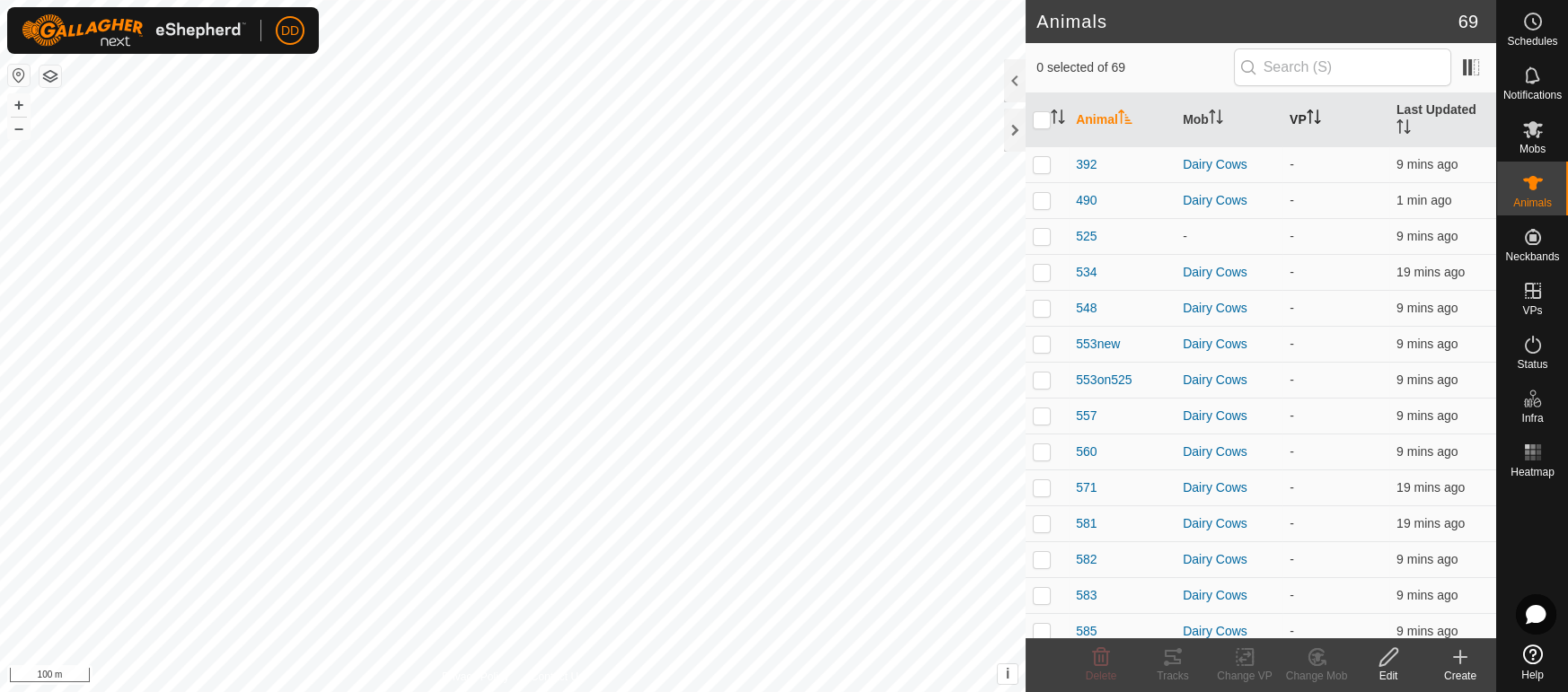
click at [1310, 109] on icon "Activate to sort" at bounding box center [1310, 116] width 2 height 14
click at [1311, 109] on icon "Activate to sort" at bounding box center [1313, 116] width 13 height 14
click at [1397, 110] on th "Last Updated" at bounding box center [1443, 120] width 106 height 54
click at [1526, 148] on span "Mobs" at bounding box center [1532, 148] width 26 height 10
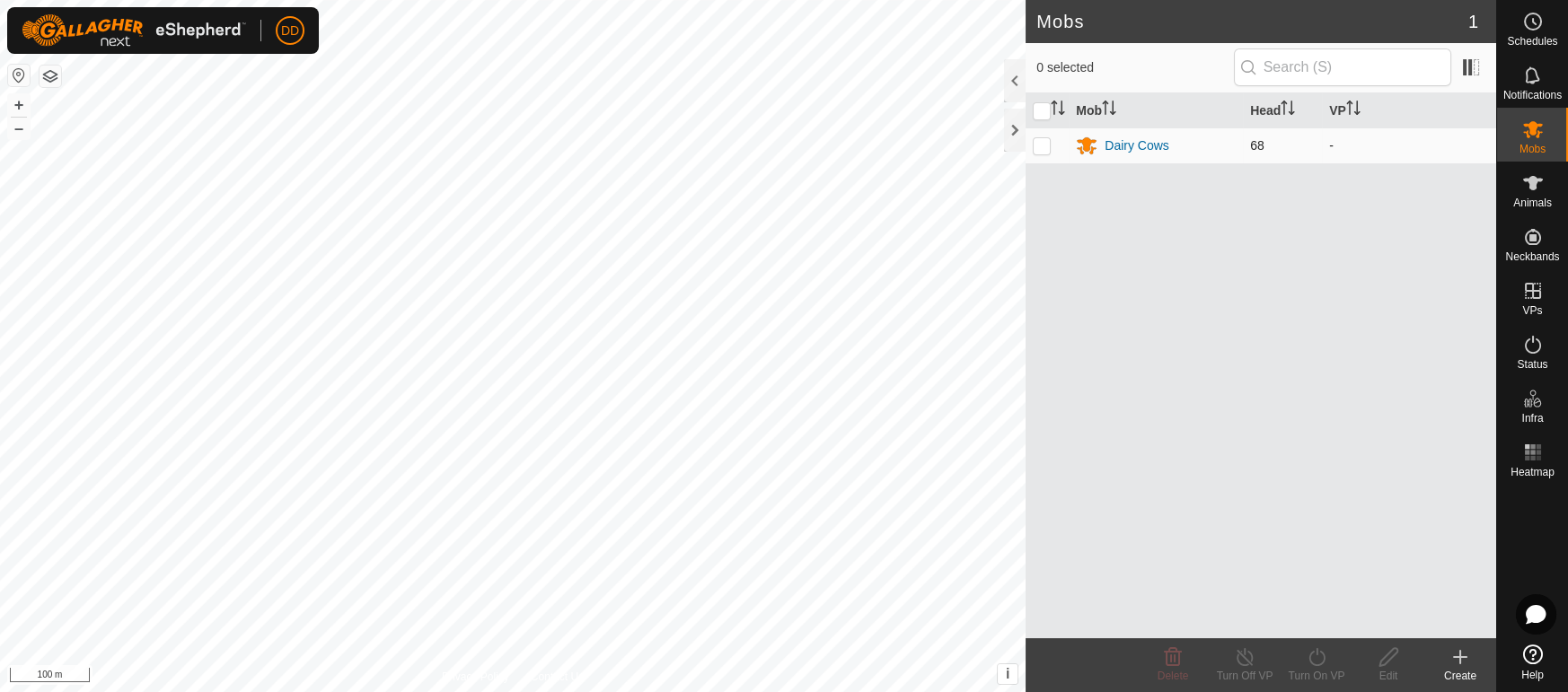
click at [1046, 141] on p-checkbox at bounding box center [1041, 144] width 18 height 14
checkbox input "true"
click at [1322, 663] on icon at bounding box center [1316, 657] width 16 height 18
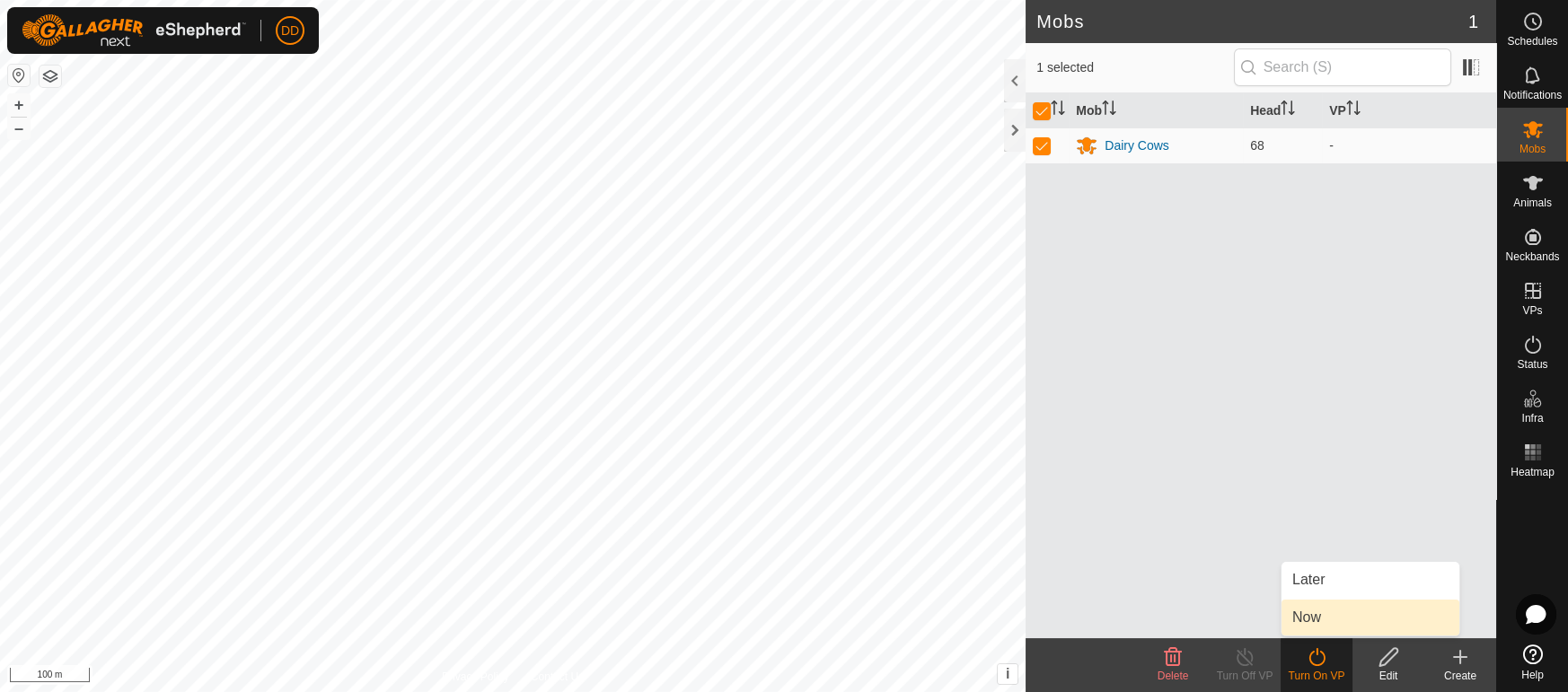
click at [1313, 623] on link "Now" at bounding box center [1369, 618] width 178 height 36
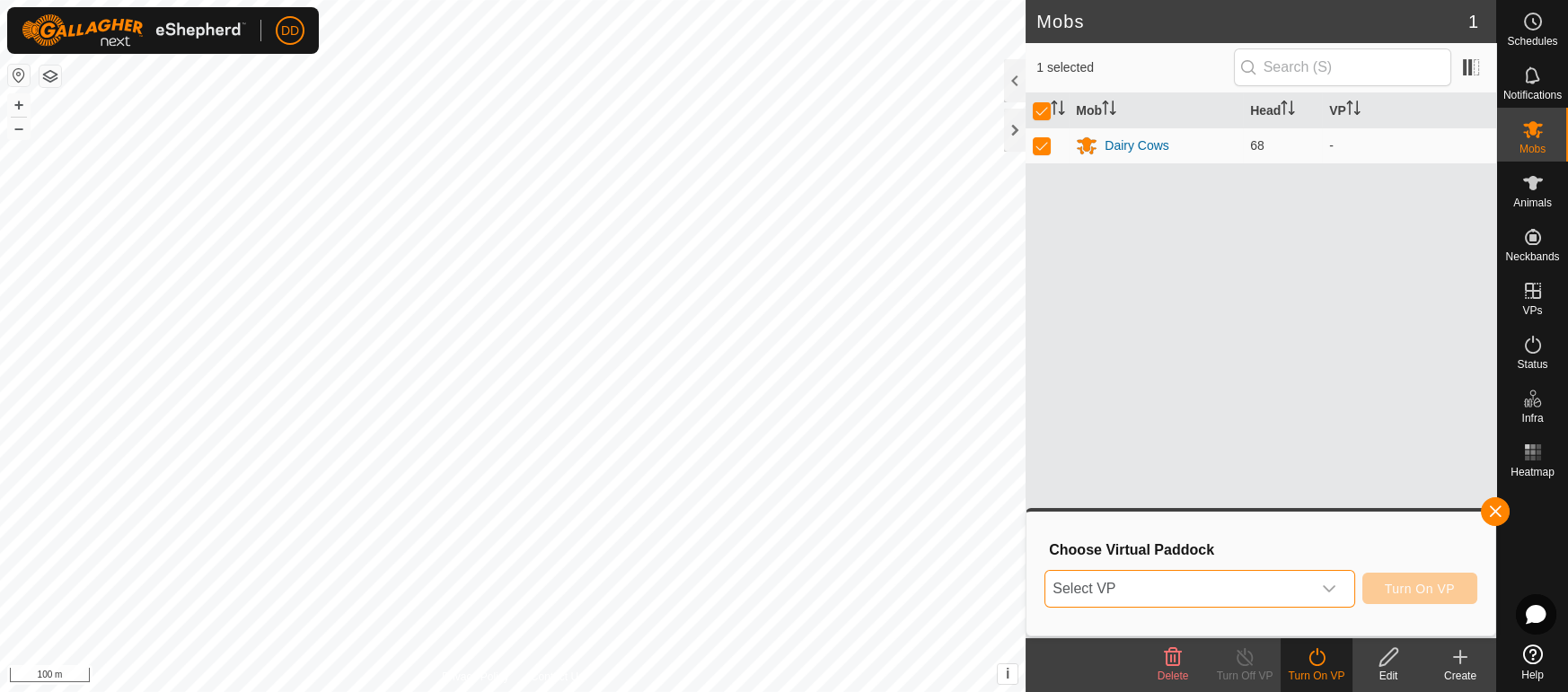
click at [1274, 592] on span "Select VP" at bounding box center [1177, 589] width 265 height 36
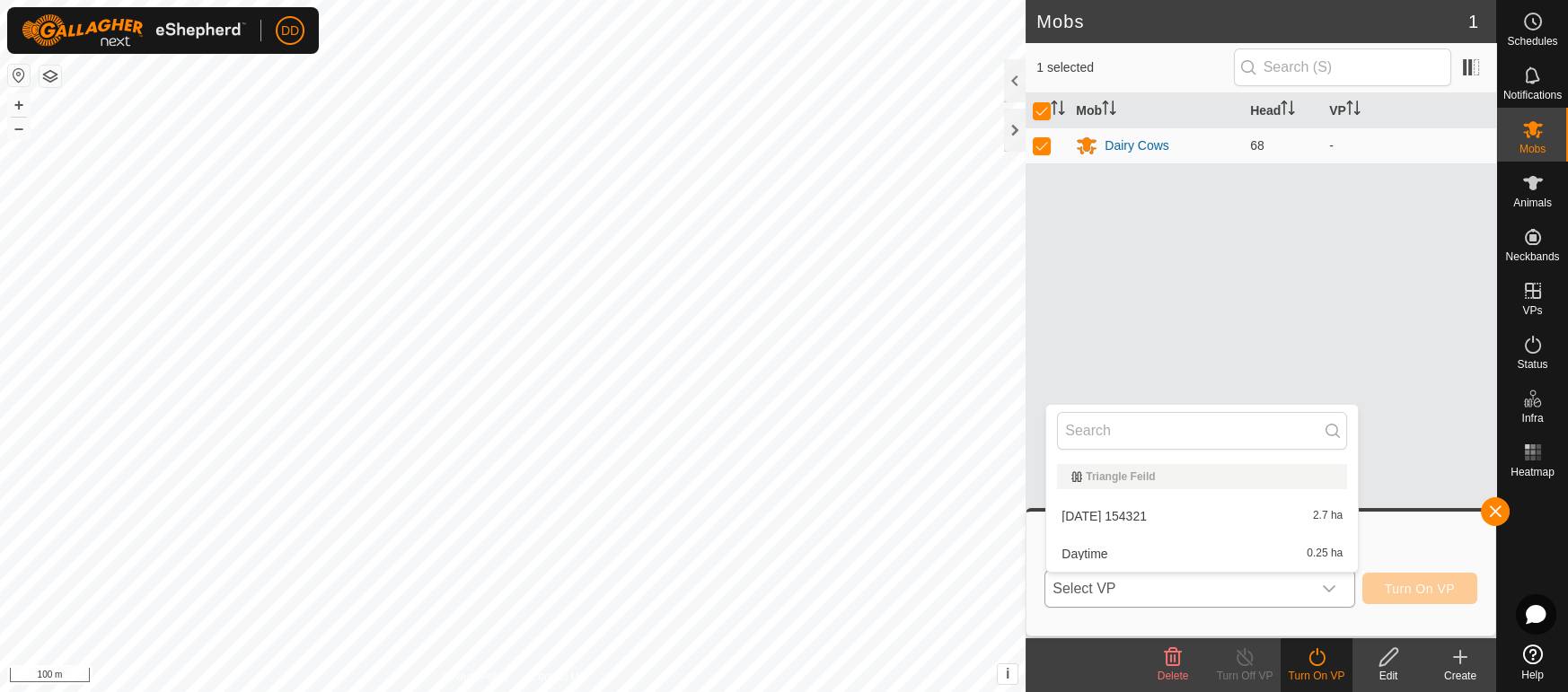
click at [1281, 555] on li "Daytime 0.25 ha" at bounding box center [1202, 554] width 312 height 36
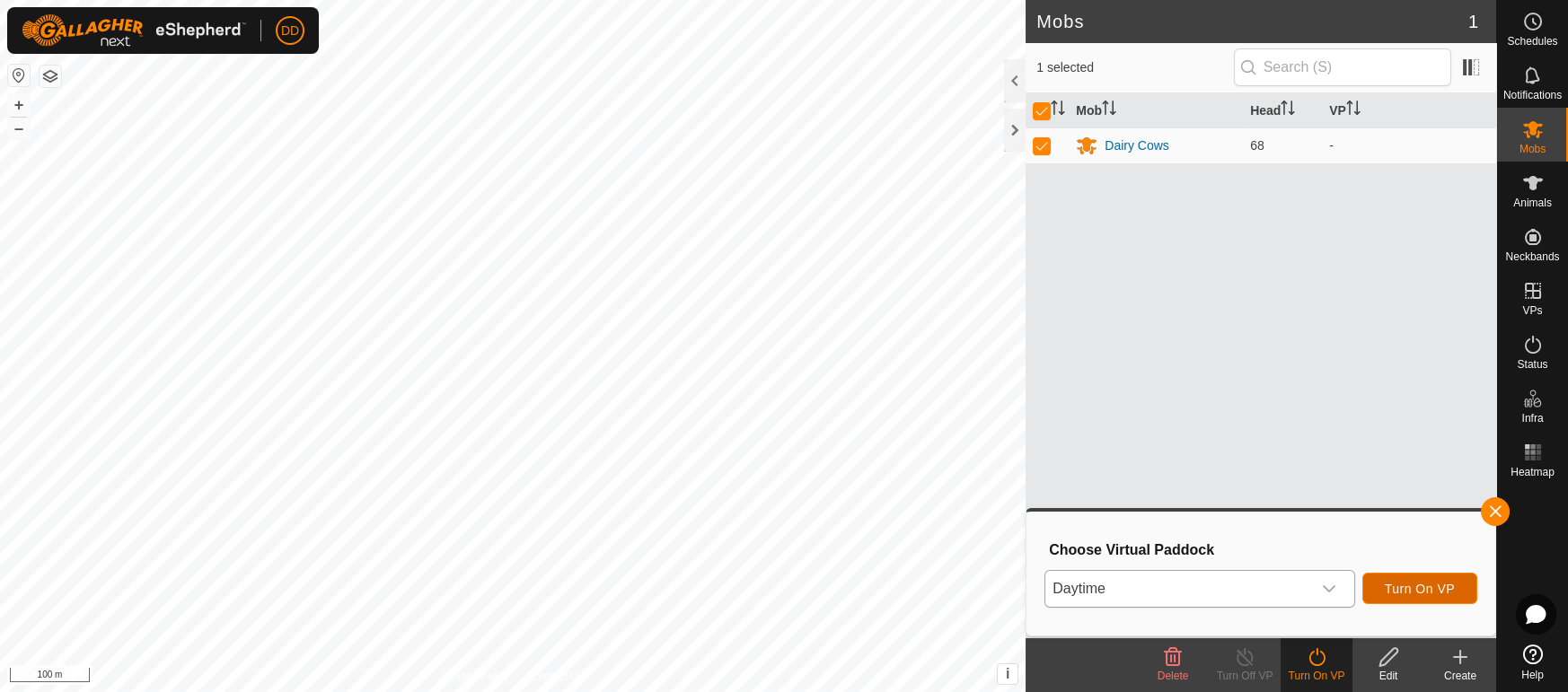
click at [1402, 585] on span "Turn On VP" at bounding box center [1420, 588] width 70 height 14
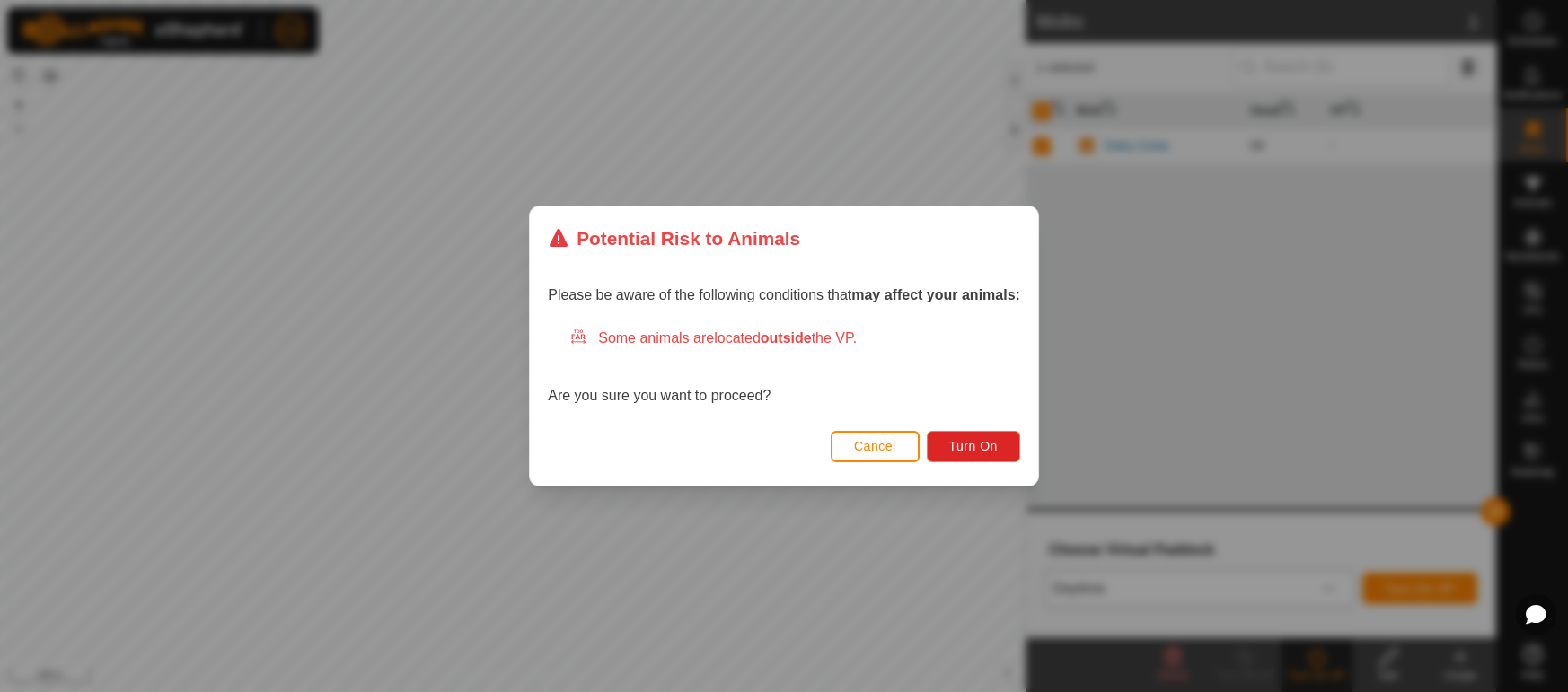
click at [967, 464] on div "Cancel Turn On" at bounding box center [783, 455] width 508 height 61
click at [978, 447] on span "Turn On" at bounding box center [973, 446] width 48 height 14
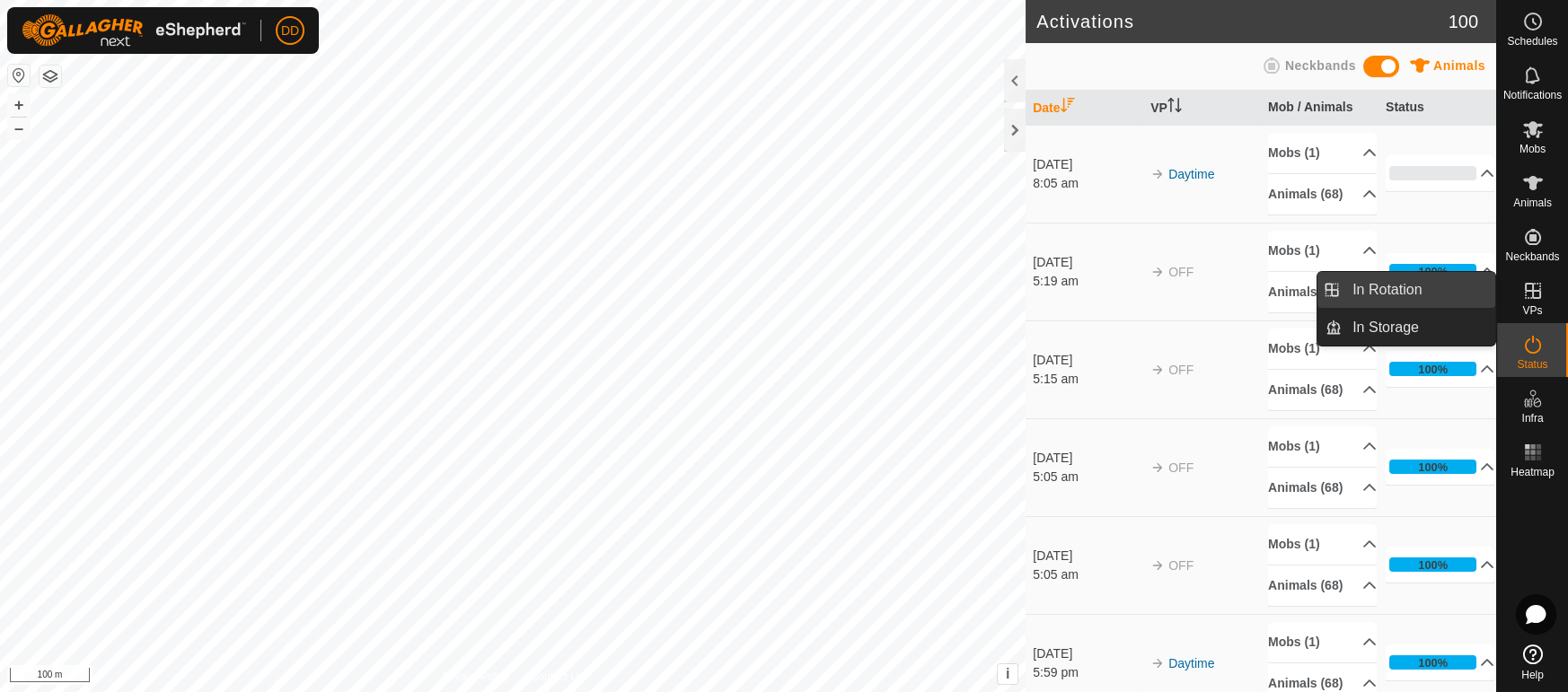
click at [1454, 301] on link "In Rotation" at bounding box center [1419, 290] width 154 height 36
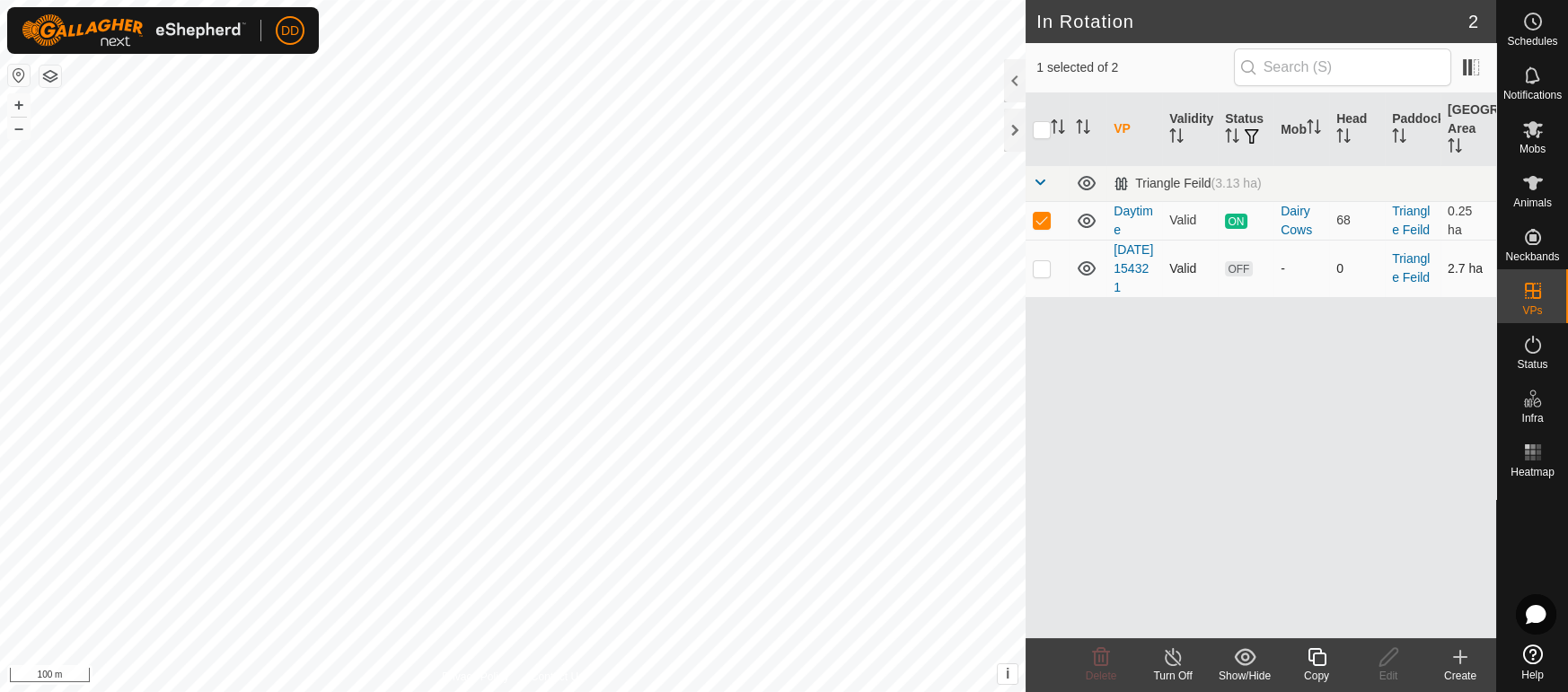
click at [1042, 276] on p-checkbox at bounding box center [1041, 268] width 18 height 14
checkbox input "true"
click at [1035, 218] on p-checkbox at bounding box center [1041, 220] width 18 height 14
checkbox input "false"
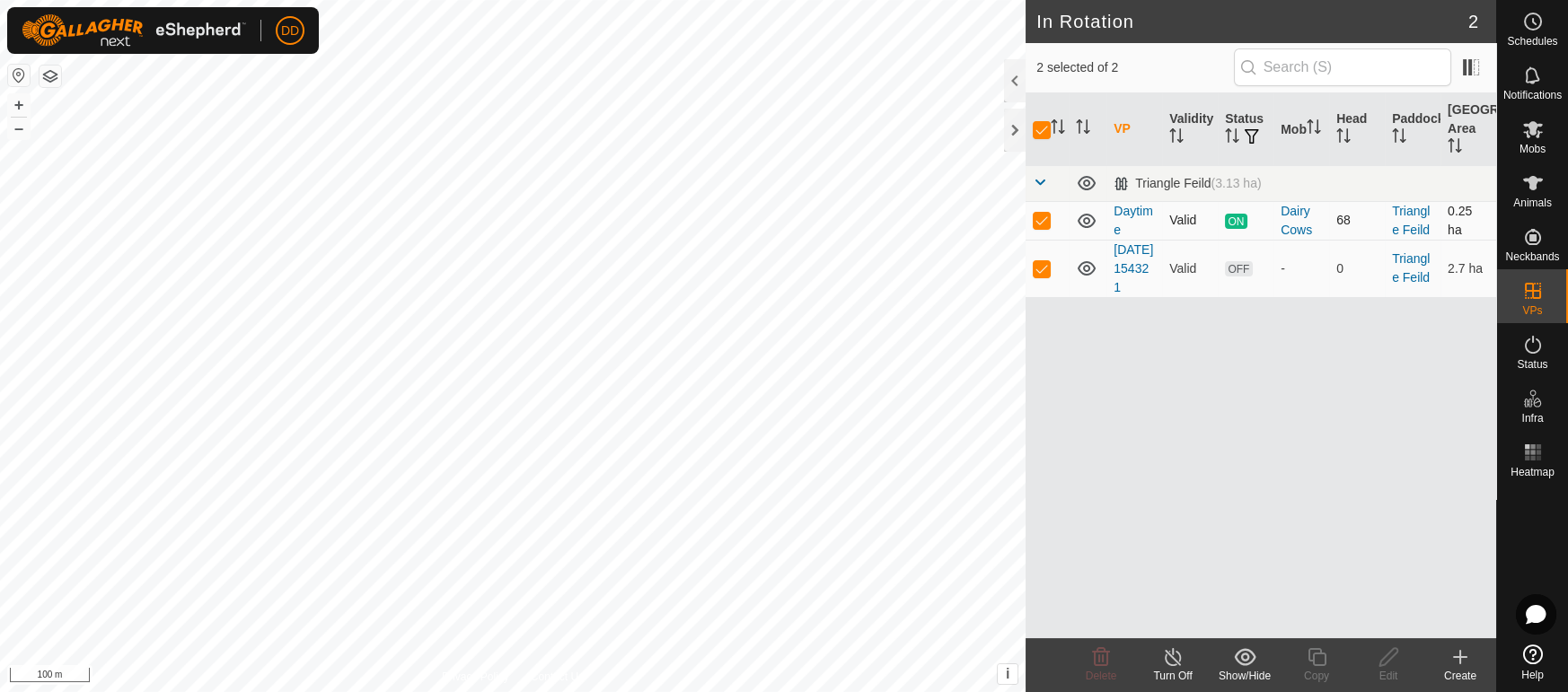
checkbox input "false"
click at [1391, 666] on icon at bounding box center [1388, 657] width 23 height 22
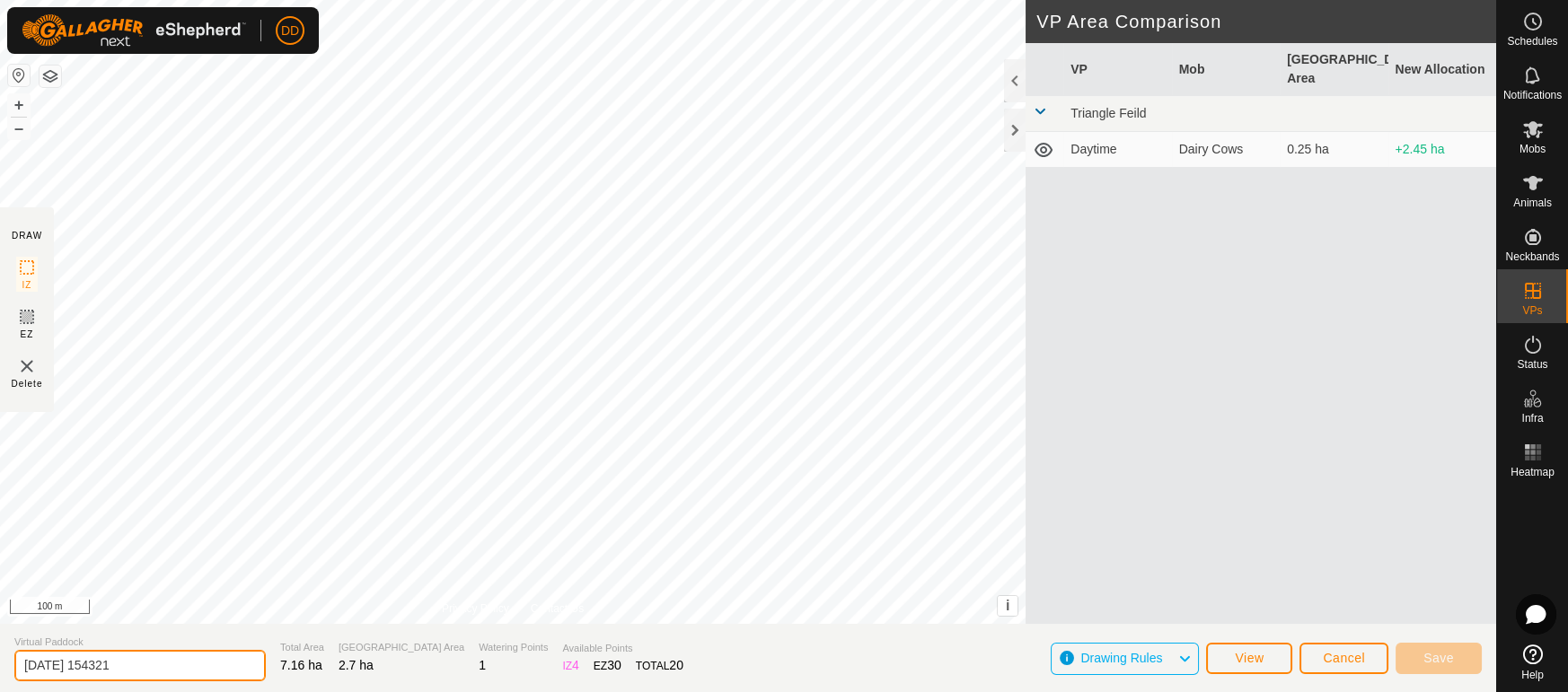
drag, startPoint x: 188, startPoint y: 670, endPoint x: 0, endPoint y: 647, distance: 189.4
click at [0, 647] on section "Virtual Paddock 2025-08-05 154321 Total Area 7.16 ha Grazing Area 2.7 ha Wateri…" at bounding box center [748, 659] width 1496 height 68
type input "nightTime"
click at [1460, 659] on button "Save" at bounding box center [1438, 658] width 86 height 31
